Goal: Task Accomplishment & Management: Manage account settings

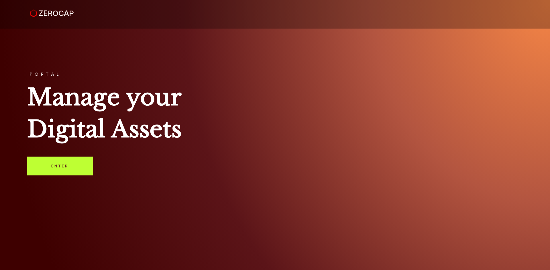
click at [66, 168] on link "Enter" at bounding box center [60, 166] width 66 height 19
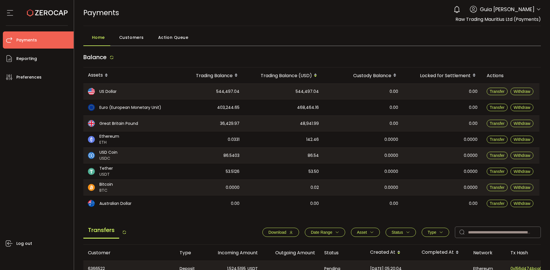
click at [539, 10] on header "PDF is being processed and will download to your computer PAYMENTS Buy Power $0…" at bounding box center [312, 13] width 476 height 26
click at [537, 8] on icon at bounding box center [538, 9] width 5 height 5
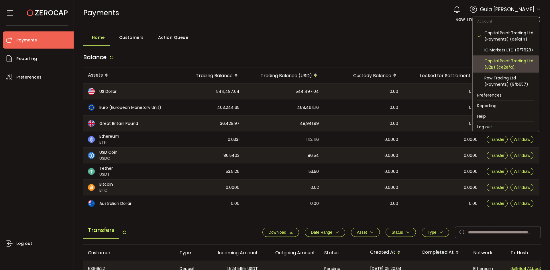
scroll to position [61, 0]
click at [516, 66] on div "Capital Point Trading Ltd. (B2B) (ce2efa)" at bounding box center [509, 64] width 50 height 13
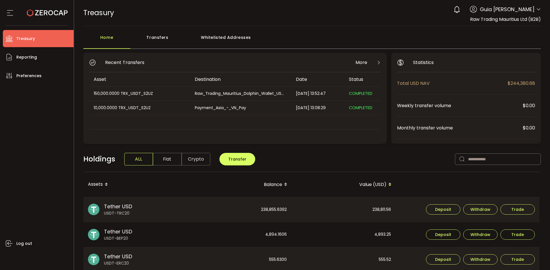
click at [152, 94] on div "150,000.0000 TRX_USDT_S2UZ" at bounding box center [139, 93] width 100 height 7
click at [207, 98] on td "Raw_Trading_Mauritius_Dolphin_Wallet_USDT" at bounding box center [240, 94] width 101 height 14
click at [252, 95] on div "Raw_Trading_Mauritius_Dolphin_Wallet_USDT" at bounding box center [240, 93] width 100 height 7
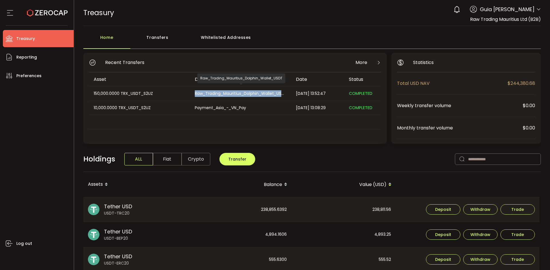
click at [253, 95] on div "Raw_Trading_Mauritius_Dolphin_Wallet_USDT" at bounding box center [240, 93] width 100 height 7
click at [255, 91] on div "Raw_Trading_Mauritius_Dolphin_Wallet_USDT" at bounding box center [240, 93] width 100 height 7
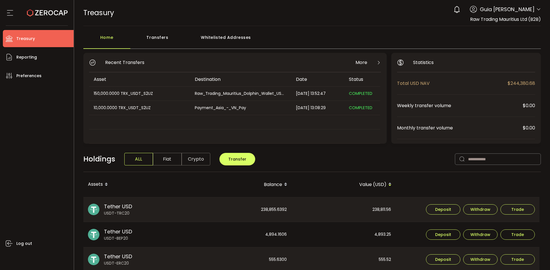
click at [198, 78] on div "Destination" at bounding box center [240, 79] width 101 height 7
click at [123, 94] on div "150,000.0000 TRX_USDT_S2UZ" at bounding box center [139, 93] width 100 height 7
click at [125, 90] on td "150,000.0000 TRX_USDT_S2UZ" at bounding box center [139, 94] width 101 height 14
click at [28, 62] on li "Reporting" at bounding box center [38, 57] width 71 height 17
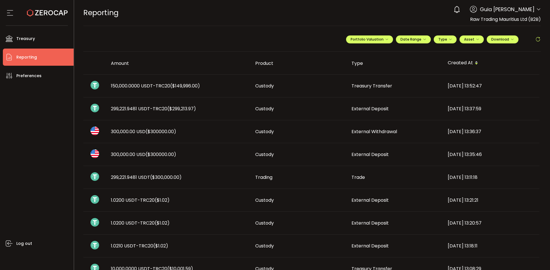
click at [157, 87] on span "150,000.0000 USDT-TRC20 ($149,996.00)" at bounding box center [155, 86] width 89 height 7
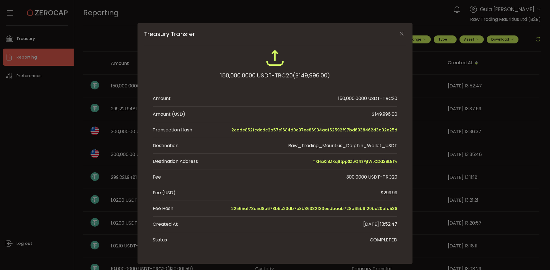
scroll to position [25, 0]
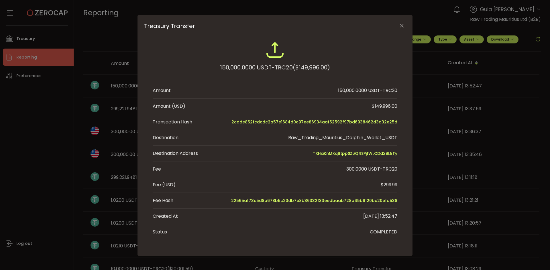
drag, startPoint x: 327, startPoint y: 152, endPoint x: 285, endPoint y: 155, distance: 42.1
click at [284, 155] on li "Destination Address TXHxiKnMXqBtppSZ6Q4SPjfWLCDd28L8Ty" at bounding box center [275, 154] width 244 height 16
drag, startPoint x: 301, startPoint y: 152, endPoint x: 398, endPoint y: 157, distance: 96.6
click at [398, 157] on div "150,000.0000 USDT-TRC20 ($149,996.00) Amount 150,000.0000 USDT-TRC20 Amount (US…" at bounding box center [275, 140] width 262 height 199
copy span "TXHxiKnMXqBtppSZ6Q4SPjfWLCDd28L8Ty"
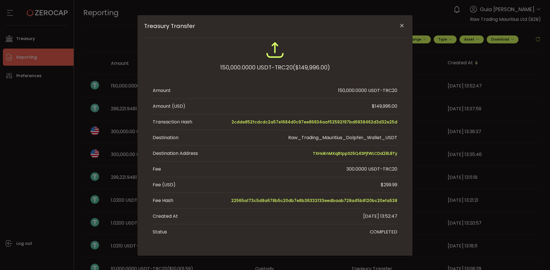
click at [11, 123] on div "Treasury Transfer 150,000.0000 USDT-TRC20 ($149,996.00) Amount 150,000.0000 USD…" at bounding box center [275, 135] width 550 height 270
click at [42, 152] on div "Treasury Transfer 150,000.0000 USDT-TRC20 ($149,996.00) Amount 150,000.0000 USD…" at bounding box center [275, 135] width 550 height 270
click at [337, 153] on span "TXHxiKnMXqBtppSZ6Q4SPjfWLCDd28L8Ty" at bounding box center [355, 153] width 84 height 7
click at [426, 23] on div "Treasury Transfer 150,000.0000 USDT-TRC20 ($149,996.00) Amount 150,000.0000 USD…" at bounding box center [275, 135] width 550 height 270
click at [399, 25] on icon "Close" at bounding box center [402, 26] width 6 height 6
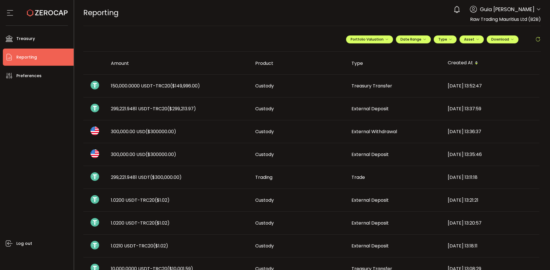
click at [539, 7] on header "PDF is being processed and will download to your computer REPORTING Buy Power $…" at bounding box center [312, 13] width 476 height 26
click at [539, 8] on header "PDF is being processed and will download to your computer REPORTING Buy Power $…" at bounding box center [312, 13] width 476 height 26
click at [536, 9] on icon at bounding box center [538, 9] width 5 height 5
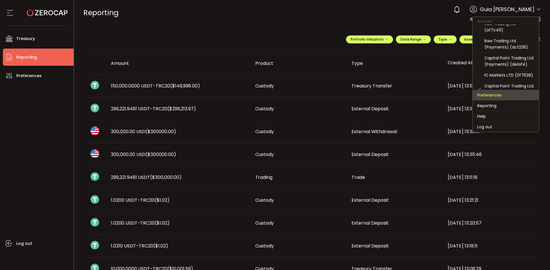
scroll to position [57, 0]
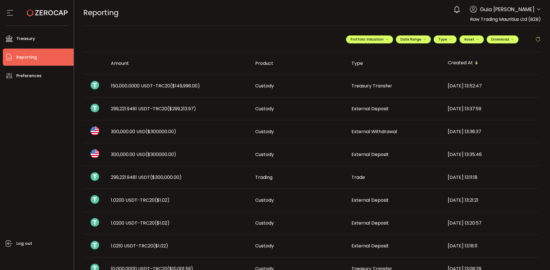
drag, startPoint x: 8, startPoint y: 142, endPoint x: 28, endPoint y: 100, distance: 46.2
click at [11, 139] on div "Log out" at bounding box center [38, 175] width 71 height 182
click at [30, 78] on span "Preferences" at bounding box center [28, 76] width 25 height 8
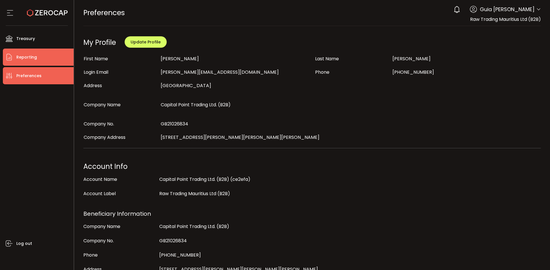
click at [31, 55] on span "Reporting" at bounding box center [26, 57] width 21 height 8
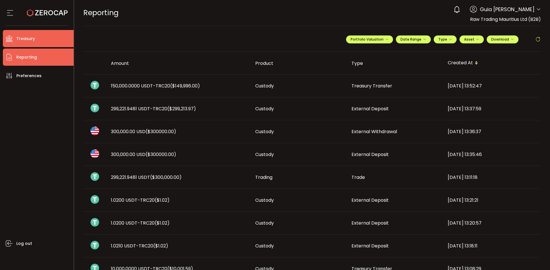
click at [24, 35] on span "Treasury" at bounding box center [25, 39] width 19 height 8
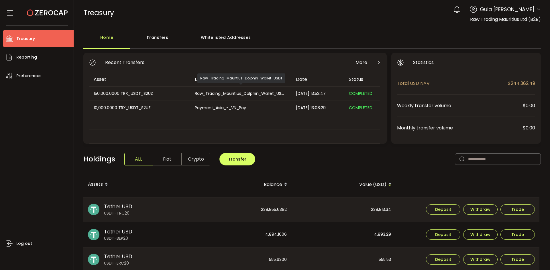
click at [230, 94] on div "Raw_Trading_Mauritius_Dolphin_Wallet_USDT" at bounding box center [240, 93] width 100 height 7
click at [355, 92] on span "COMPLETED" at bounding box center [360, 94] width 23 height 6
click at [222, 39] on div "Whitelisted Addresses" at bounding box center [226, 40] width 82 height 17
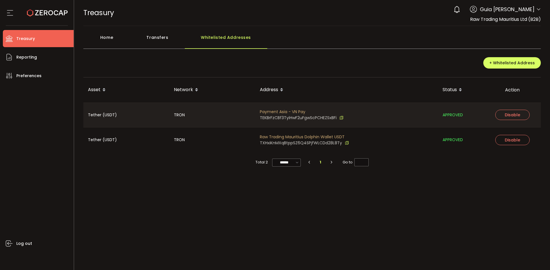
click at [345, 143] on icon at bounding box center [347, 143] width 4 height 6
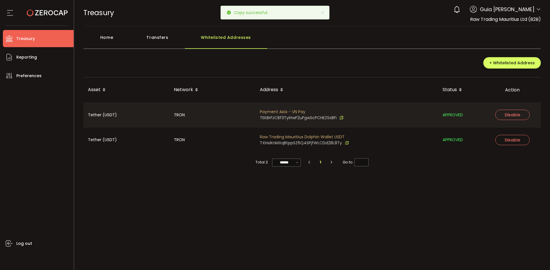
click at [339, 136] on span "Raw Trading Mauritius Dolphin Wallet USDT" at bounding box center [304, 137] width 89 height 6
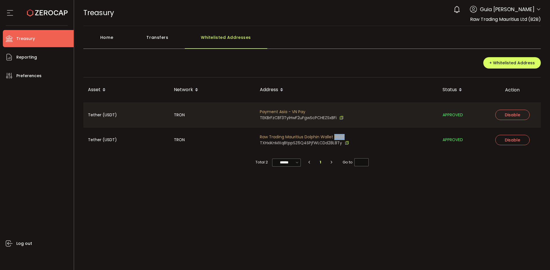
drag, startPoint x: 355, startPoint y: 139, endPoint x: 349, endPoint y: 137, distance: 6.7
click at [355, 139] on div "Raw Trading Mauritius Dolphin Wallet USDT TXHxiKnMXqBtppSZ6Q4SPjfWLCDd28L8Ty" at bounding box center [346, 140] width 183 height 25
drag, startPoint x: 260, startPoint y: 138, endPoint x: 357, endPoint y: 137, distance: 97.0
click at [352, 144] on div "Raw Trading Mauritius Dolphin Wallet USDT TXHxiKnMXqBtppSZ6Q4SPjfWLCDd28L8Ty" at bounding box center [346, 140] width 183 height 25
click at [299, 138] on span "Raw Trading Mauritius Dolphin Wallet USDT" at bounding box center [304, 137] width 89 height 6
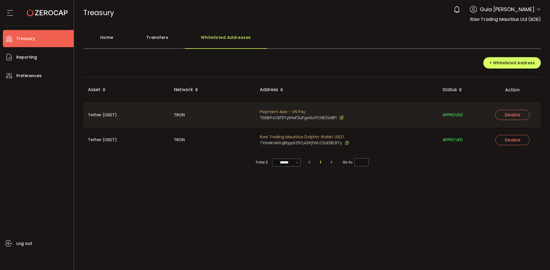
click at [306, 144] on span "TXHxiKnMXqBtppSZ6Q4SPjfWLCDd28L8Ty" at bounding box center [301, 143] width 82 height 6
copy span "TXHxiKnMXqBtppSZ6Q4SPjfWLCDd28L8Ty"
